Goal: Communication & Community: Participate in discussion

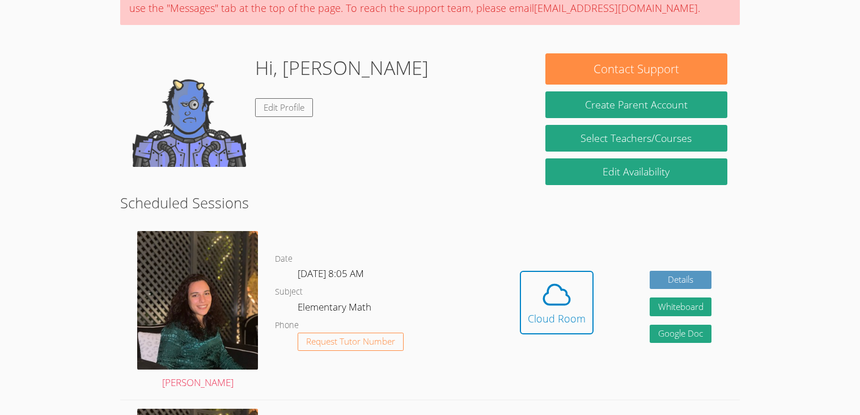
scroll to position [110, 0]
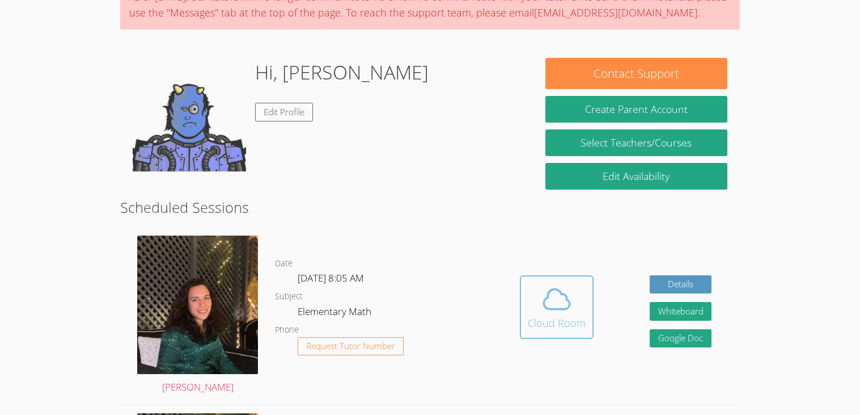
click at [570, 307] on icon at bounding box center [557, 299] width 32 height 32
click at [566, 320] on div "Cloud Room" at bounding box center [557, 323] width 58 height 16
click at [558, 320] on div "Cloud Room" at bounding box center [557, 323] width 58 height 16
click at [555, 303] on icon at bounding box center [557, 299] width 32 height 32
click at [363, 133] on div "Hi, Kolsum Edit Profile" at bounding box center [327, 114] width 388 height 113
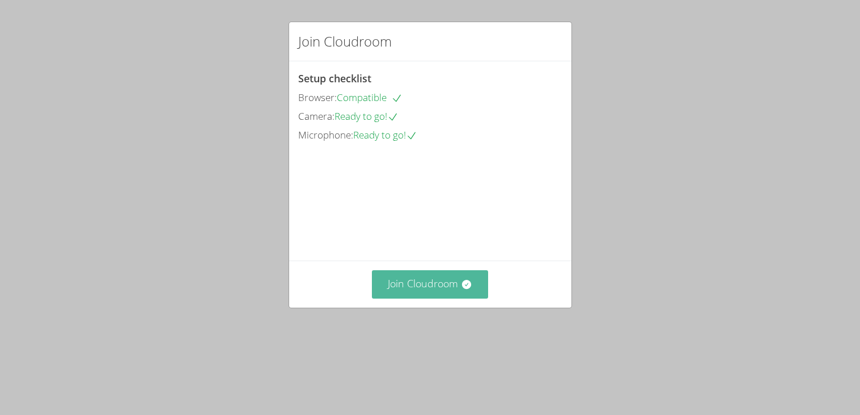
click at [461, 290] on icon at bounding box center [466, 283] width 11 height 11
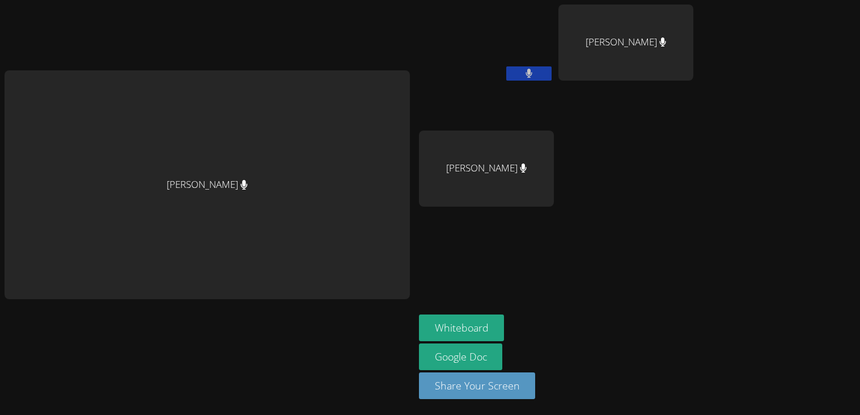
click at [533, 158] on div "[PERSON_NAME]" at bounding box center [486, 168] width 135 height 76
click at [533, 158] on div "Sumaya Ahmed" at bounding box center [486, 168] width 135 height 76
click at [525, 146] on div at bounding box center [525, 146] width 0 height 0
click at [628, 227] on div "Kolsum Popalzay Giovanni Gallegos Diaz Sumaya Ahmed" at bounding box center [556, 128] width 275 height 247
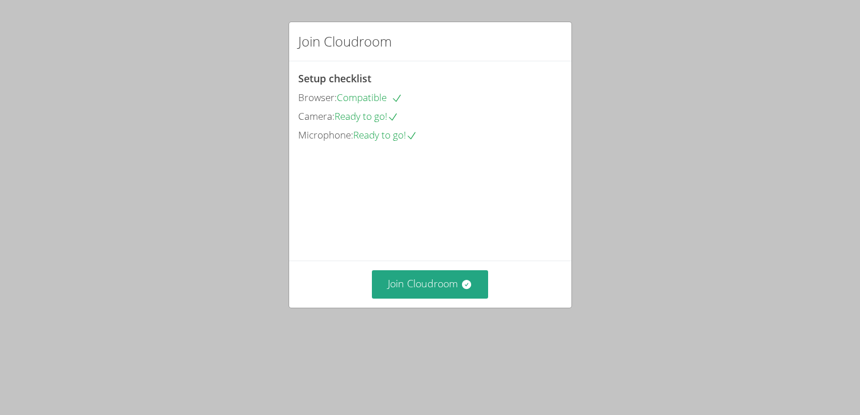
click at [408, 307] on div "Join Cloudroom" at bounding box center [430, 283] width 282 height 47
click at [420, 298] on button "Join Cloudroom" at bounding box center [430, 284] width 116 height 28
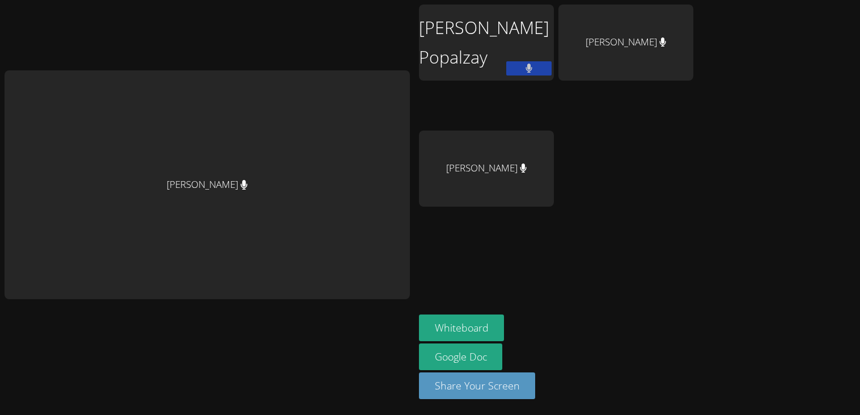
click at [628, 189] on div "Kolsum Popalzay Giovanni Gallegos Diaz Sumaya Ahmed" at bounding box center [556, 128] width 275 height 247
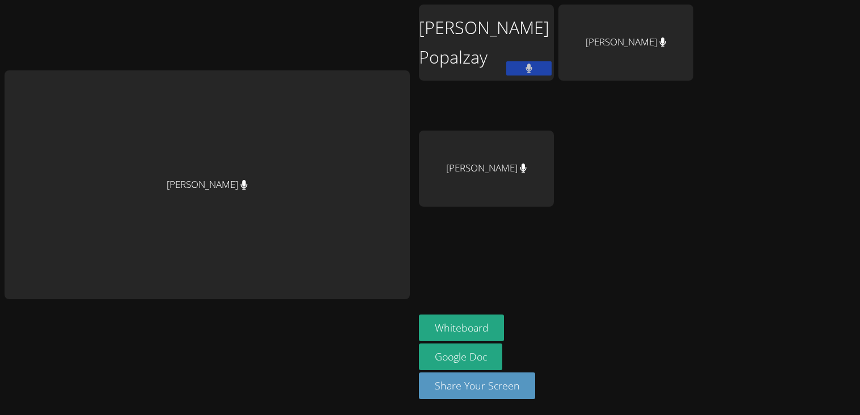
click at [628, 189] on div "Kolsum Popalzay Giovanni Gallegos Diaz Sumaya Ahmed" at bounding box center [556, 128] width 275 height 247
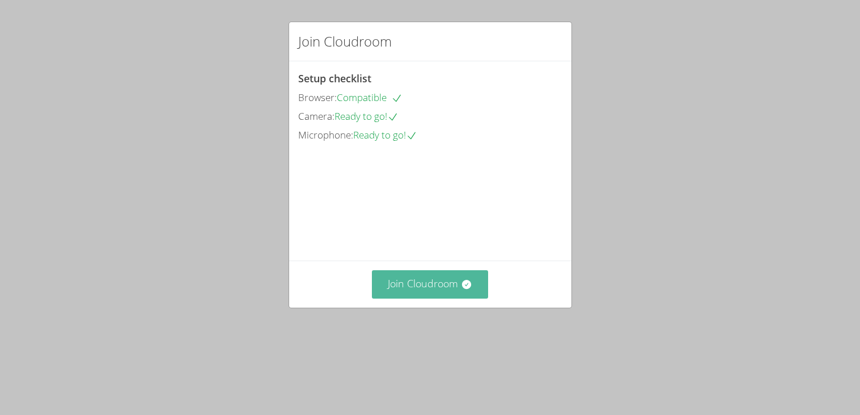
click at [416, 298] on button "Join Cloudroom" at bounding box center [430, 284] width 116 height 28
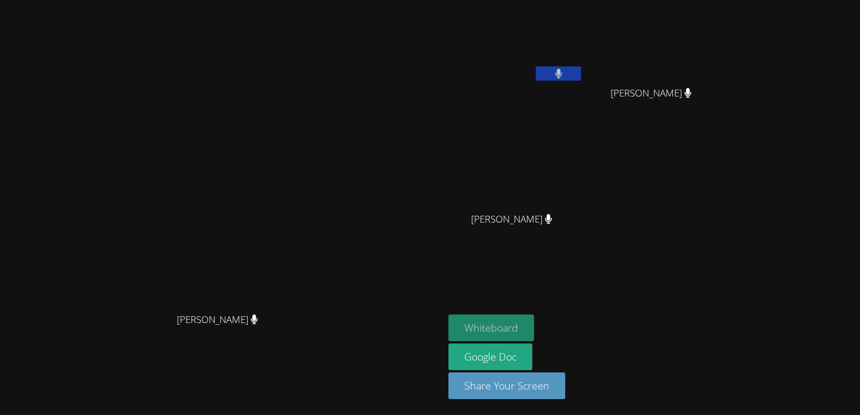
click at [534, 336] on button "Whiteboard" at bounding box center [492, 327] width 86 height 27
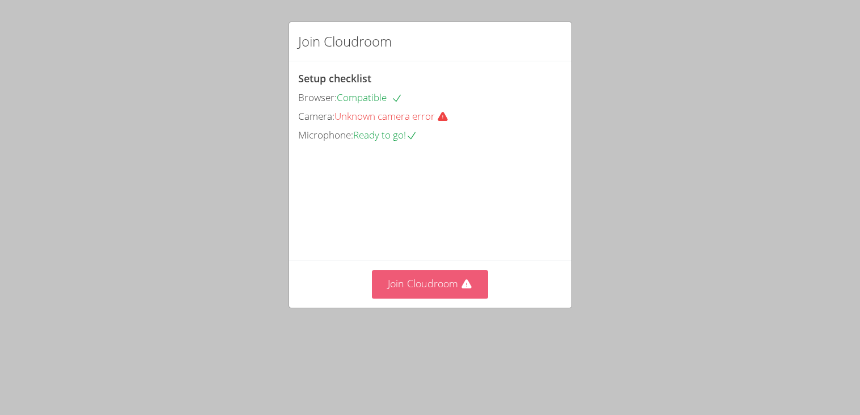
click at [443, 298] on button "Join Cloudroom" at bounding box center [430, 284] width 116 height 28
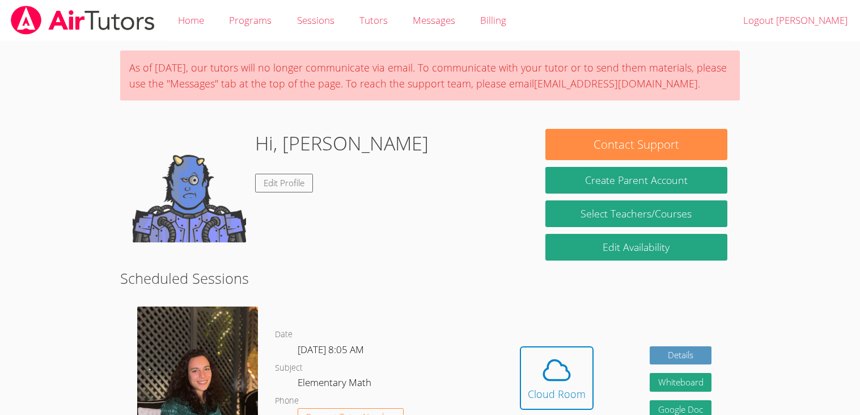
scroll to position [61, 0]
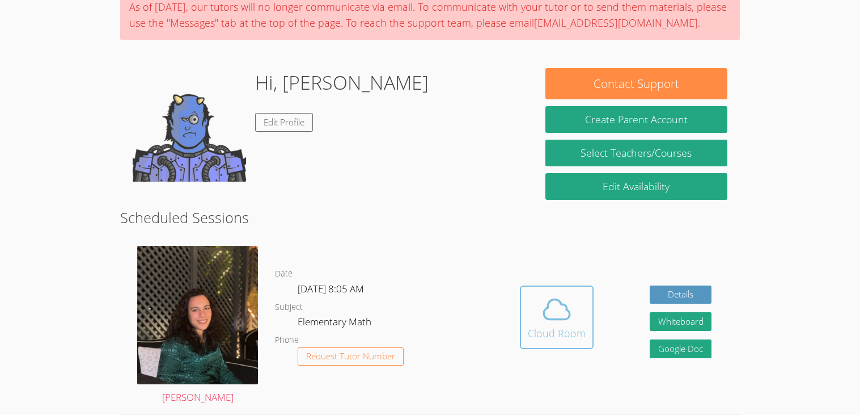
click at [563, 333] on div "Cloud Room" at bounding box center [557, 333] width 58 height 16
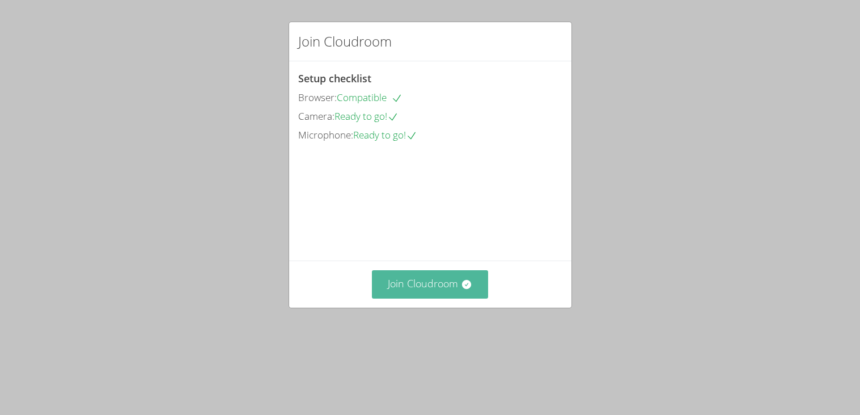
click at [392, 298] on button "Join Cloudroom" at bounding box center [430, 284] width 116 height 28
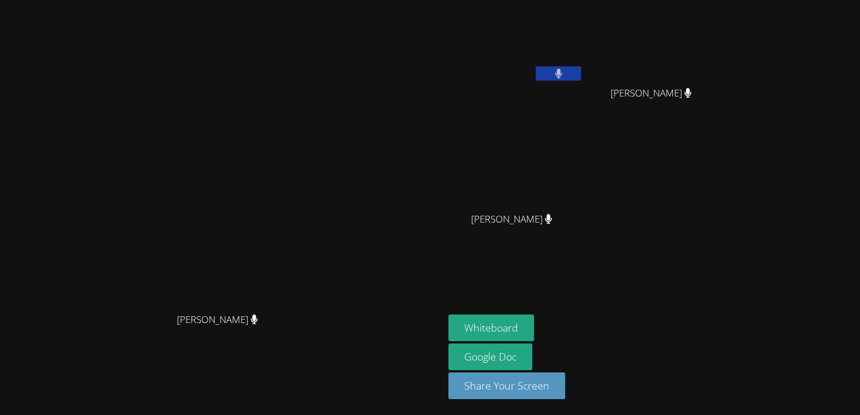
click at [581, 76] on button at bounding box center [558, 73] width 45 height 14
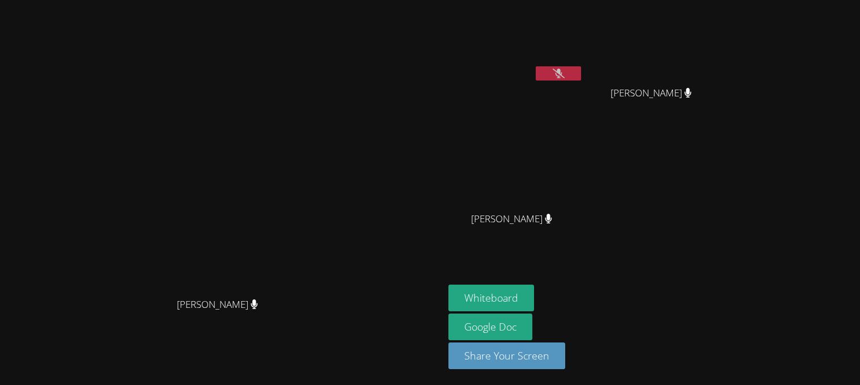
click at [584, 47] on video at bounding box center [516, 43] width 135 height 76
click at [581, 79] on button at bounding box center [558, 73] width 45 height 14
click at [307, 48] on video at bounding box center [222, 170] width 170 height 245
click at [307, 245] on video at bounding box center [222, 170] width 170 height 245
click at [137, 94] on video at bounding box center [222, 170] width 170 height 245
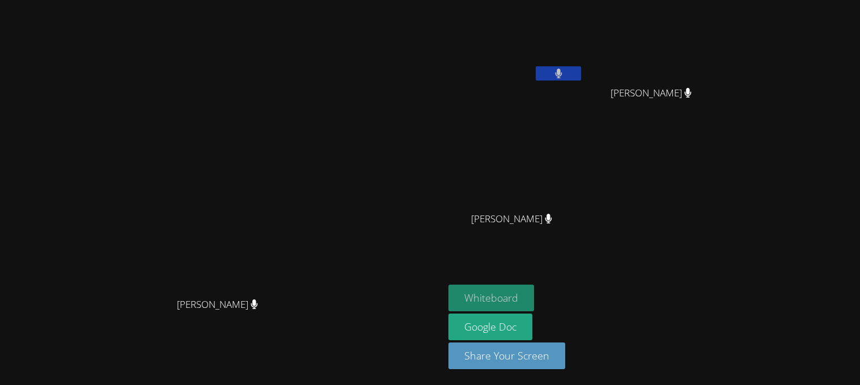
click at [534, 299] on button "Whiteboard" at bounding box center [492, 298] width 86 height 27
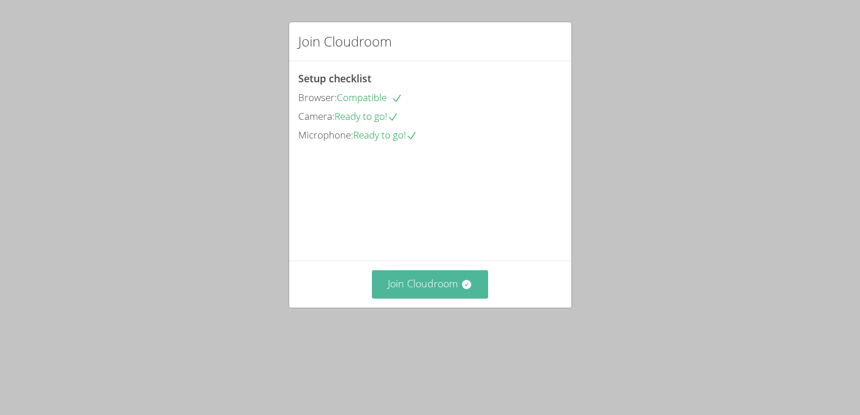
click at [446, 298] on button "Join Cloudroom" at bounding box center [430, 284] width 116 height 28
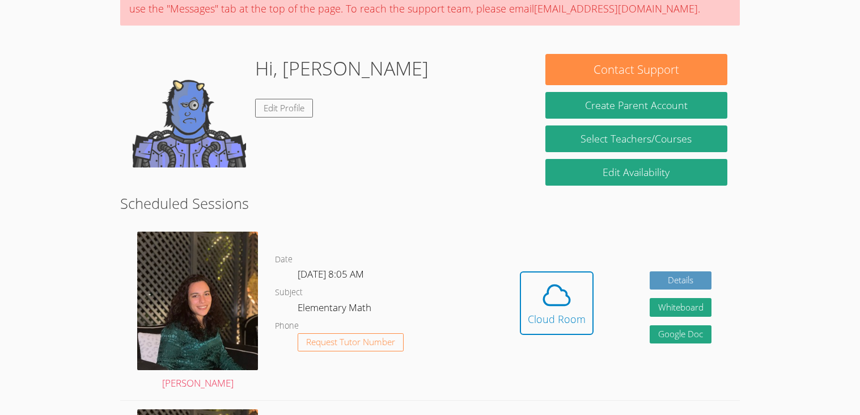
scroll to position [138, 0]
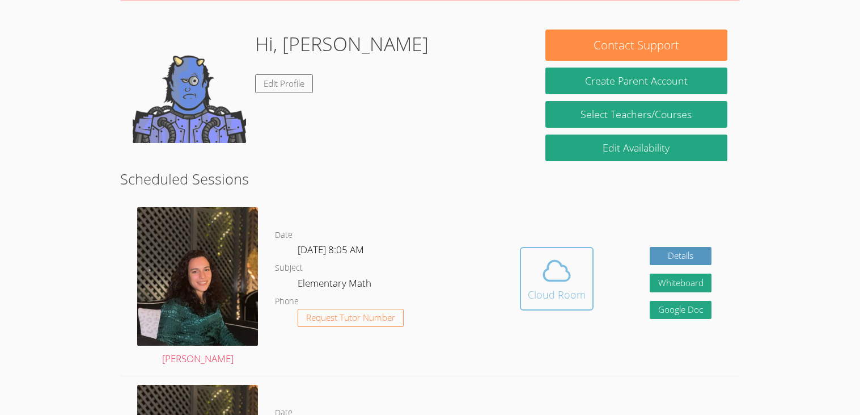
click at [546, 272] on icon at bounding box center [557, 271] width 32 height 32
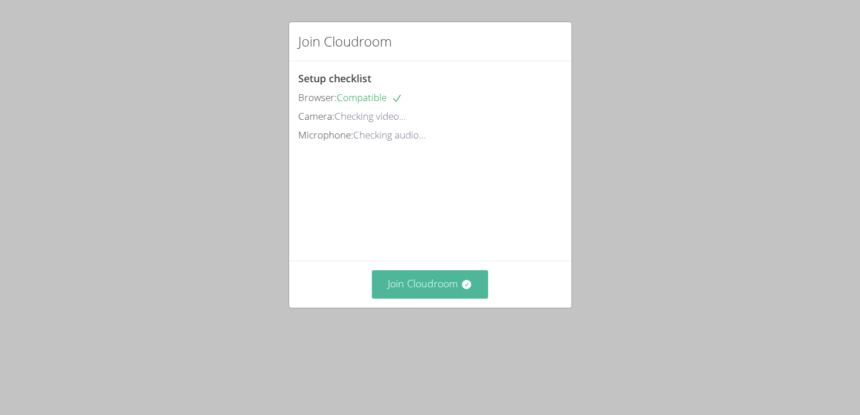
click at [453, 298] on button "Join Cloudroom" at bounding box center [430, 284] width 116 height 28
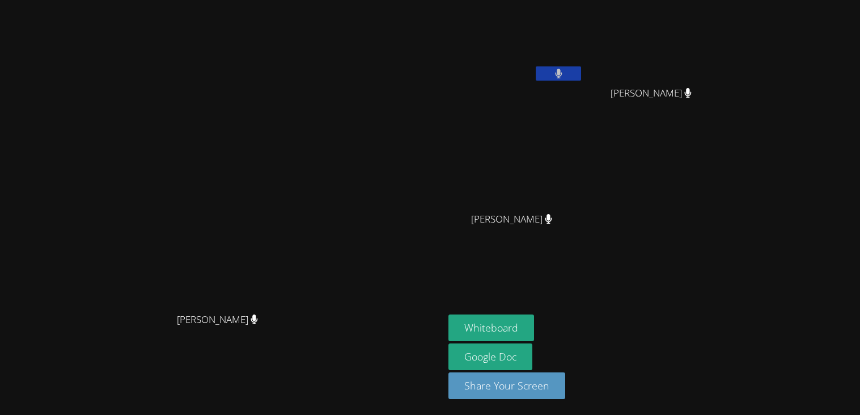
click at [307, 66] on video at bounding box center [222, 184] width 170 height 245
click at [584, 124] on div "[PERSON_NAME] Popalzay" at bounding box center [516, 65] width 135 height 121
click at [534, 321] on button "Whiteboard" at bounding box center [492, 327] width 86 height 27
click at [581, 71] on button at bounding box center [558, 73] width 45 height 14
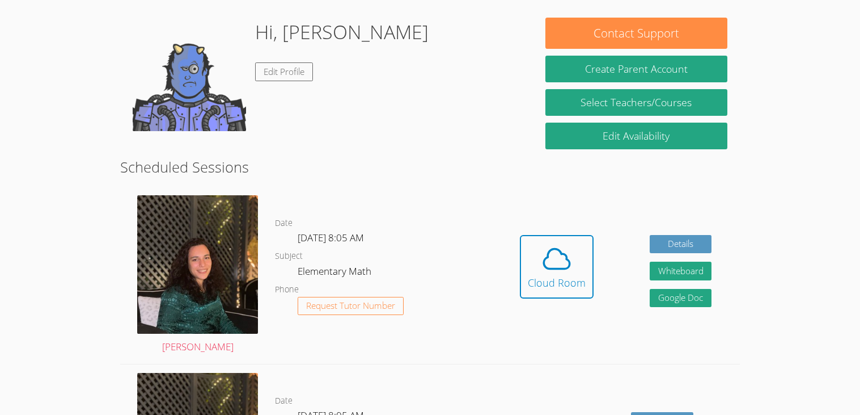
scroll to position [189, 0]
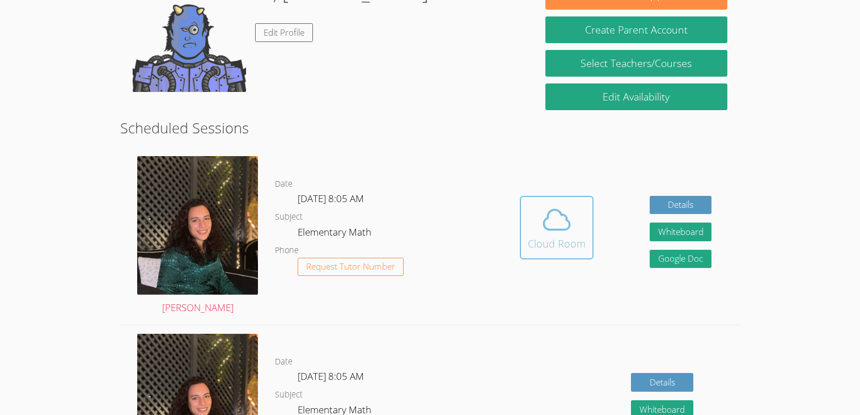
click at [555, 212] on icon at bounding box center [557, 220] width 32 height 32
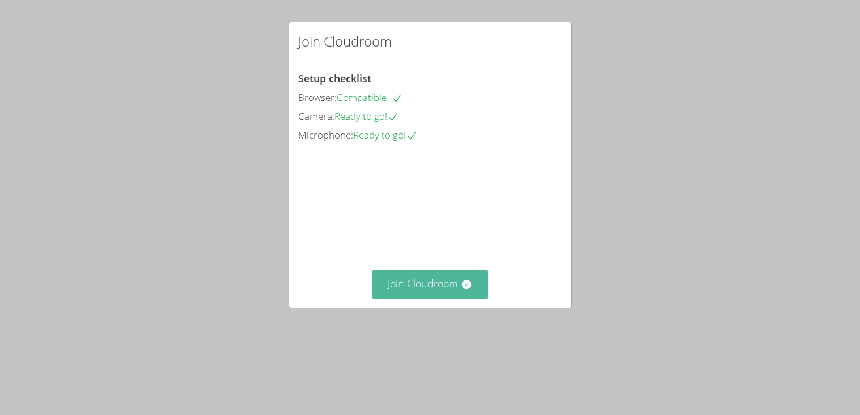
click at [434, 298] on button "Join Cloudroom" at bounding box center [430, 284] width 116 height 28
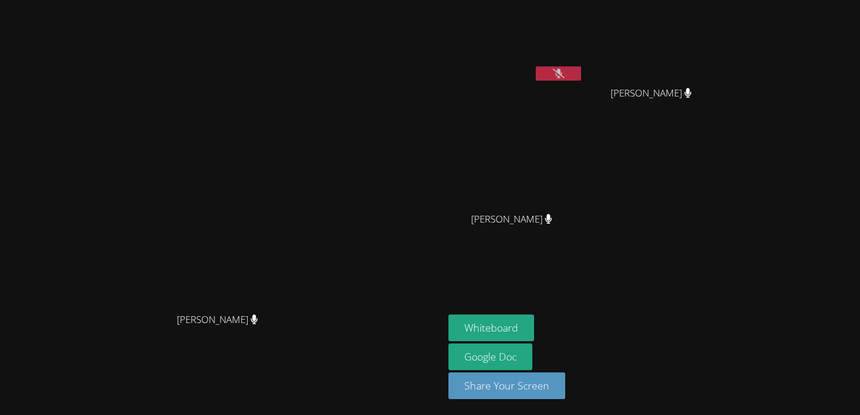
click at [565, 78] on icon at bounding box center [559, 74] width 12 height 10
click at [581, 77] on button at bounding box center [558, 73] width 45 height 14
click at [581, 78] on button at bounding box center [558, 73] width 45 height 14
click at [534, 325] on button "Whiteboard" at bounding box center [492, 327] width 86 height 27
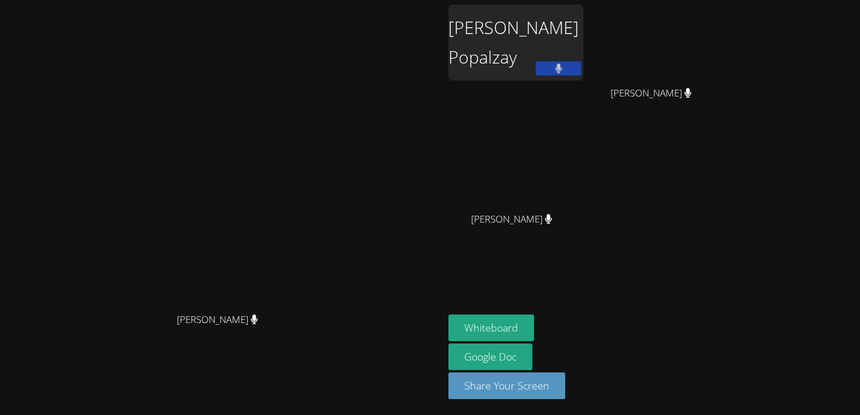
click at [307, 164] on video at bounding box center [222, 184] width 170 height 245
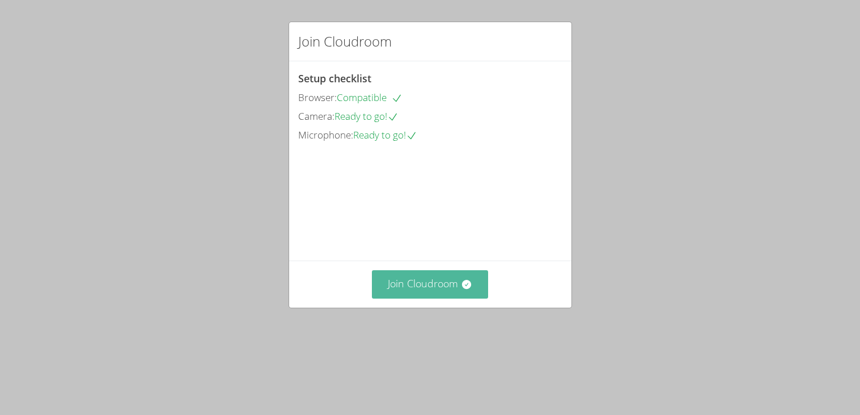
click at [419, 298] on button "Join Cloudroom" at bounding box center [430, 284] width 116 height 28
